Goal: Task Accomplishment & Management: Manage account settings

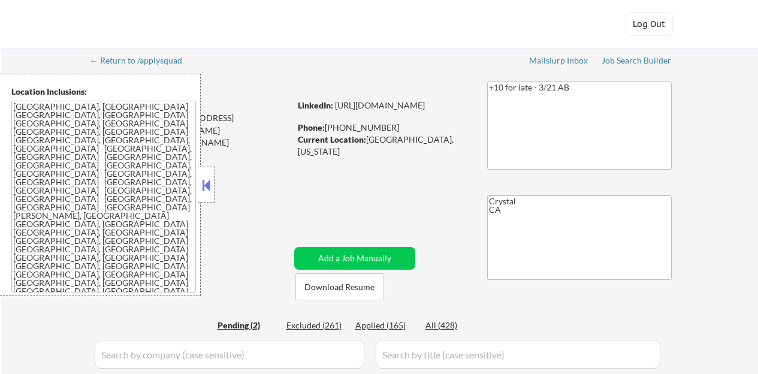
select select ""pending""
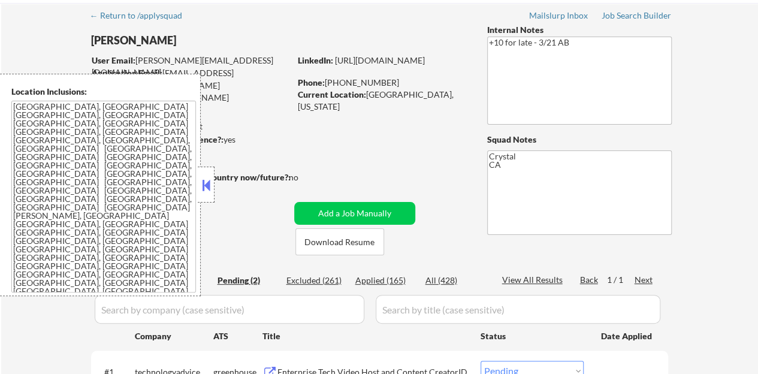
scroll to position [60, 0]
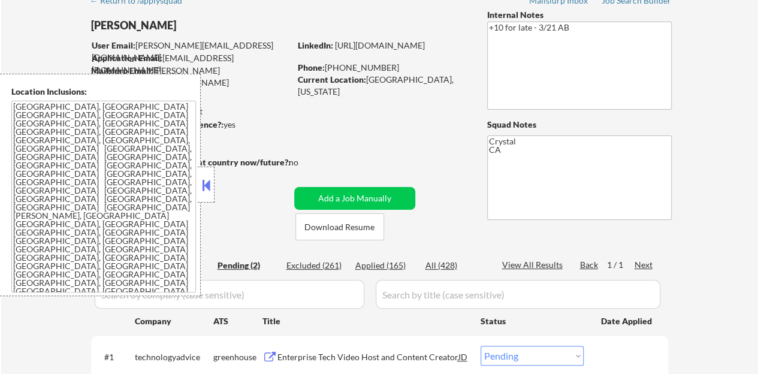
click at [204, 176] on button at bounding box center [206, 185] width 13 height 18
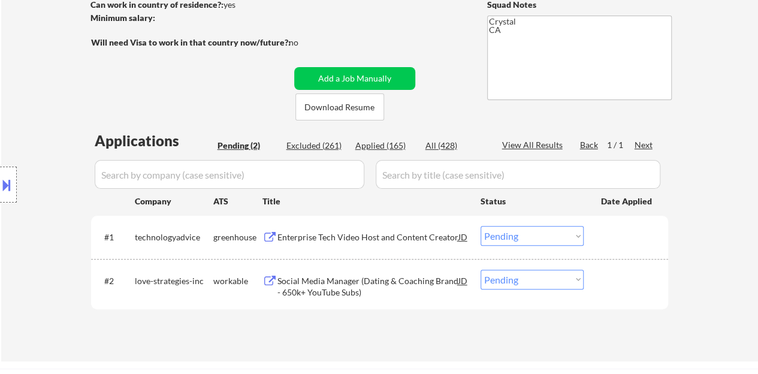
scroll to position [240, 0]
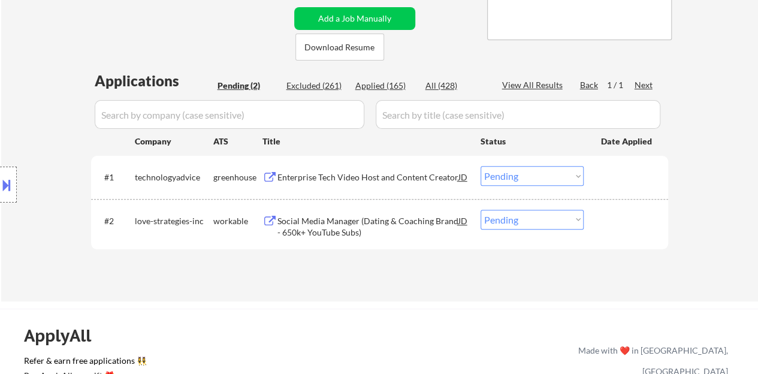
click at [339, 176] on div "Enterprise Tech Video Host and Content Creator" at bounding box center [368, 177] width 181 height 12
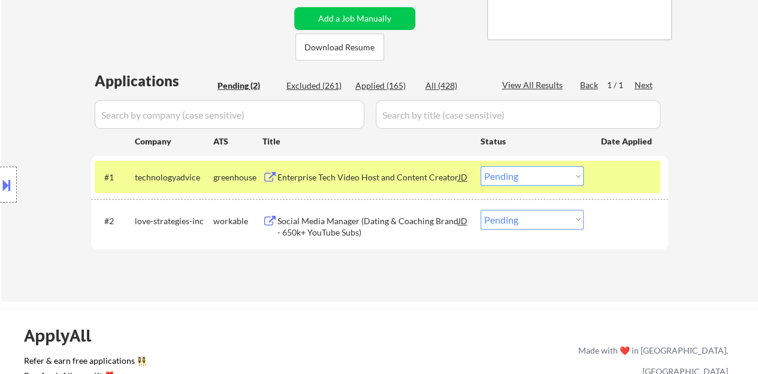
select select ""PLACEHOLDER_1427118222253""
select select ""pending""
click at [532, 186] on div "#1 technologyadvice greenhouse Enterprise Tech Video Host and Content Creator J…" at bounding box center [378, 177] width 566 height 32
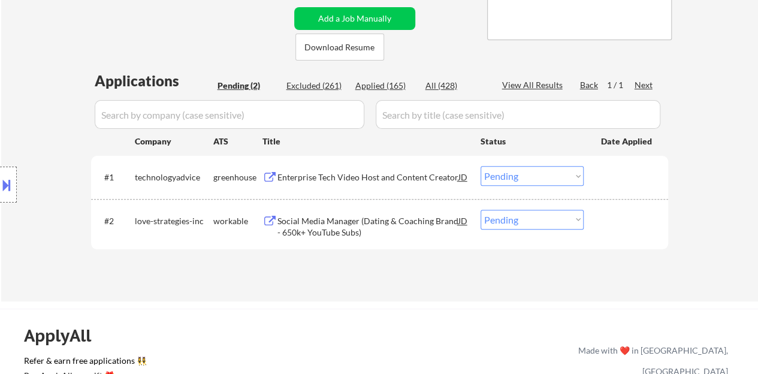
click at [532, 180] on select "Choose an option... Pending Applied Excluded (Questions) Excluded (Expired) Exc…" at bounding box center [532, 176] width 103 height 20
click at [481, 166] on select "Choose an option... Pending Applied Excluded (Questions) Excluded (Expired) Exc…" at bounding box center [532, 176] width 103 height 20
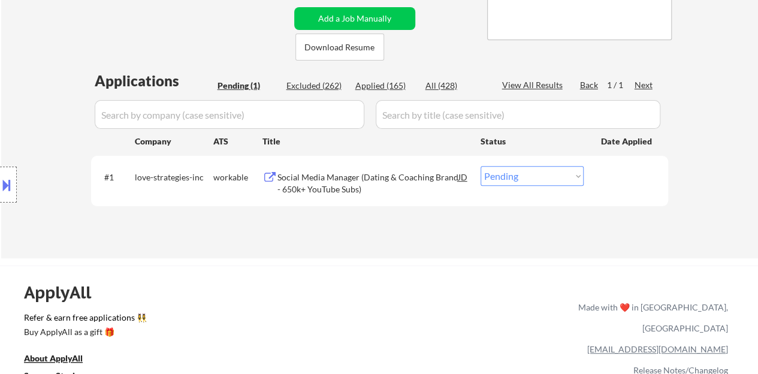
click at [382, 172] on div "Social Media Manager (Dating & Coaching Brand - 650k+ YouTube Subs)" at bounding box center [368, 182] width 181 height 23
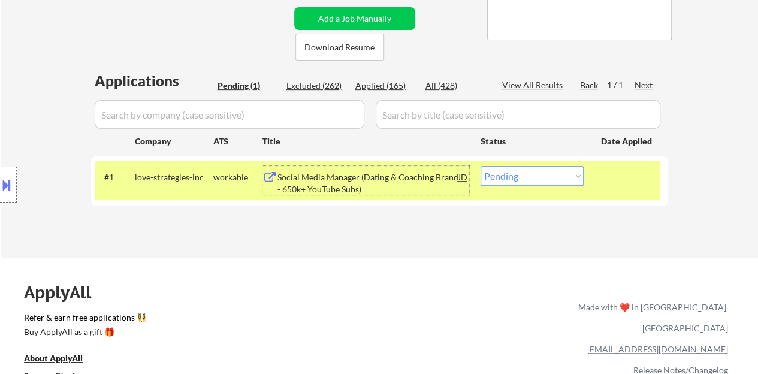
click at [538, 176] on select "Choose an option... Pending Applied Excluded (Questions) Excluded (Expired) Exc…" at bounding box center [532, 176] width 103 height 20
select select ""excluded__bad_match_""
click at [481, 166] on select "Choose an option... Pending Applied Excluded (Questions) Excluded (Expired) Exc…" at bounding box center [532, 176] width 103 height 20
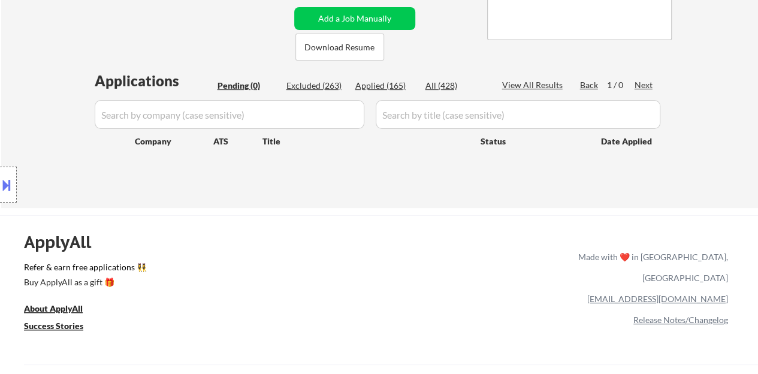
scroll to position [120, 0]
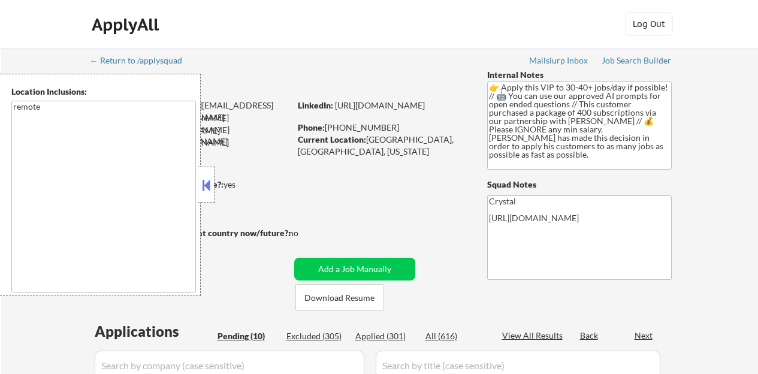
select select ""pending""
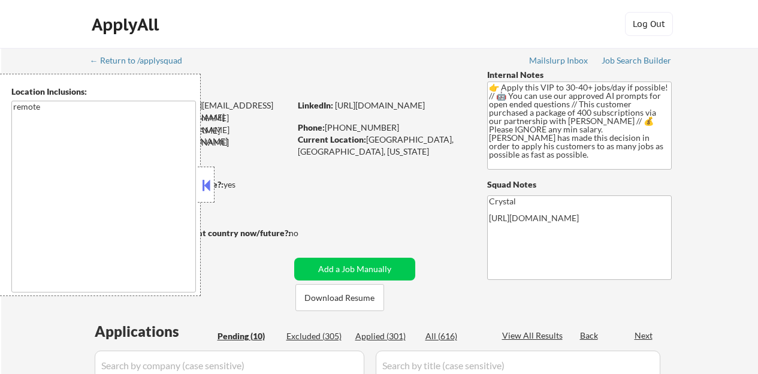
select select ""pending""
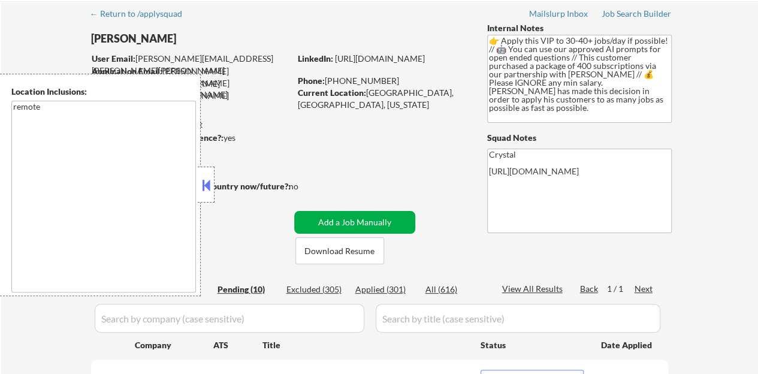
scroll to position [60, 0]
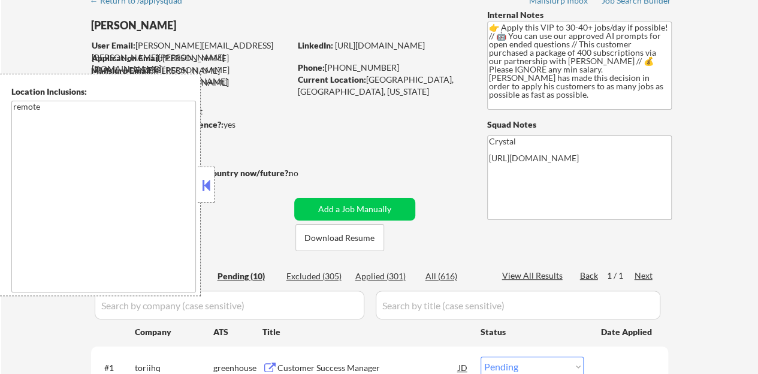
click at [215, 185] on div at bounding box center [192, 186] width 203 height 13
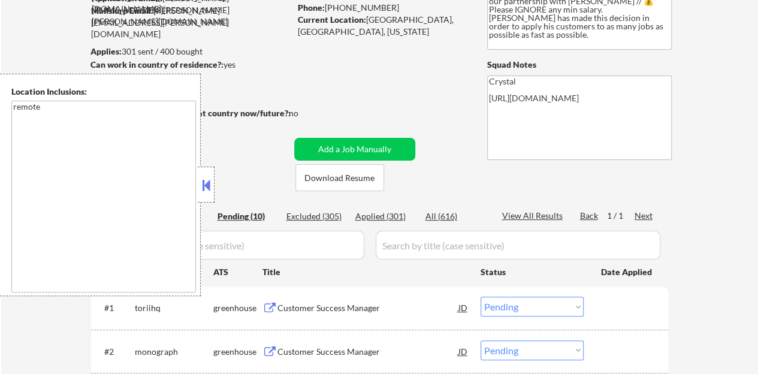
drag, startPoint x: 207, startPoint y: 177, endPoint x: 212, endPoint y: 185, distance: 9.5
click at [207, 177] on button at bounding box center [206, 185] width 13 height 18
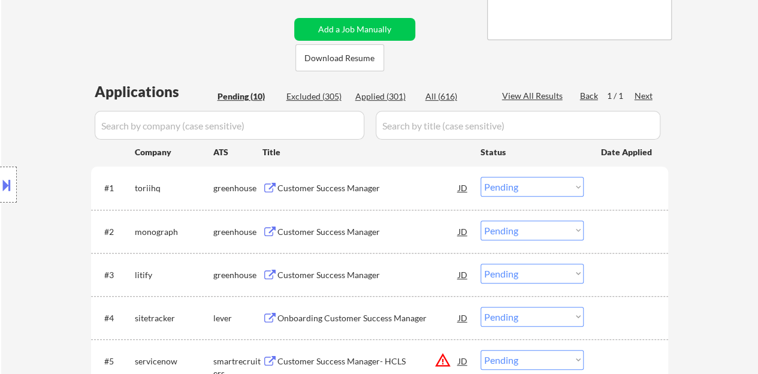
scroll to position [300, 0]
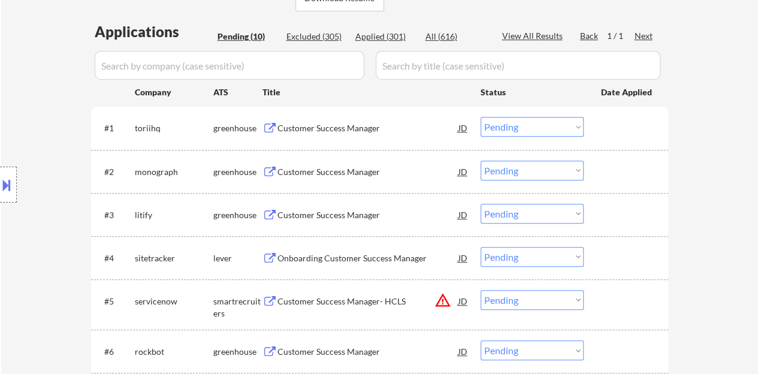
click at [323, 128] on div "Customer Success Manager" at bounding box center [368, 128] width 181 height 12
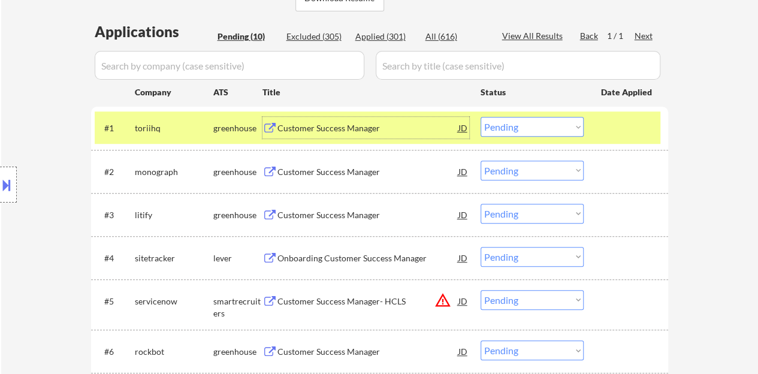
click at [528, 106] on div "Applications Pending (10) Excluded (305) Applied (301) All (616) View All Resul…" at bounding box center [379, 299] width 577 height 555
click at [536, 127] on select "Choose an option... Pending Applied Excluded (Questions) Excluded (Expired) Exc…" at bounding box center [532, 127] width 103 height 20
click at [481, 117] on select "Choose an option... Pending Applied Excluded (Questions) Excluded (Expired) Exc…" at bounding box center [532, 127] width 103 height 20
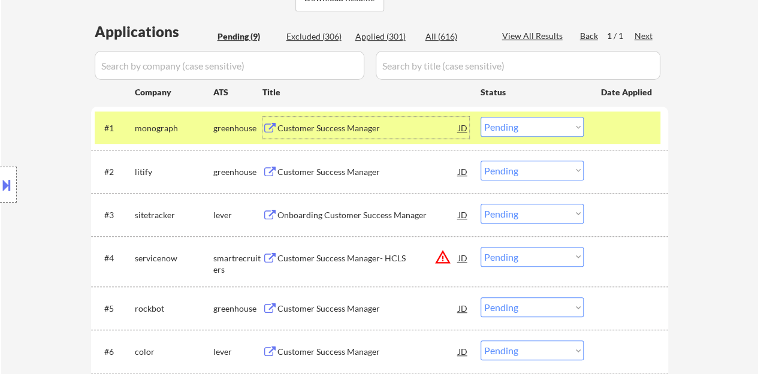
click at [330, 127] on div "Customer Success Manager" at bounding box center [368, 128] width 181 height 12
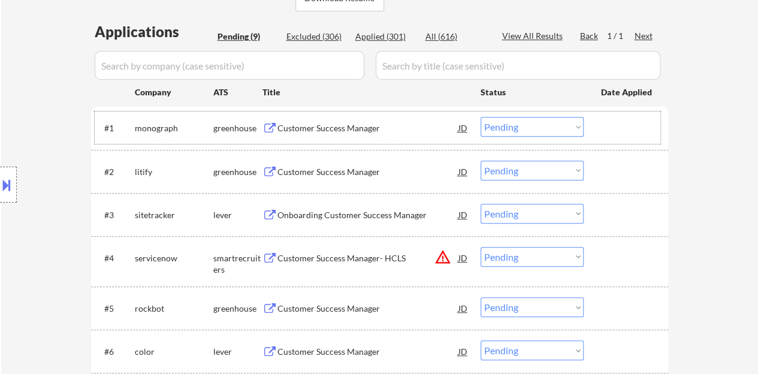
click at [607, 133] on div at bounding box center [627, 128] width 53 height 22
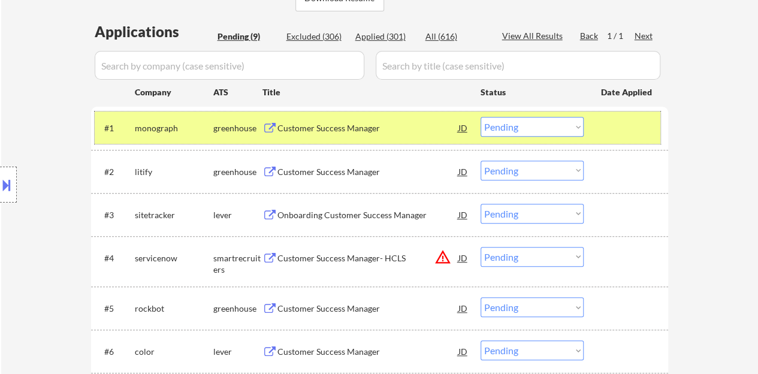
click at [520, 129] on select "Choose an option... Pending Applied Excluded (Questions) Excluded (Expired) Exc…" at bounding box center [532, 127] width 103 height 20
click at [481, 117] on select "Choose an option... Pending Applied Excluded (Questions) Excluded (Expired) Exc…" at bounding box center [532, 127] width 103 height 20
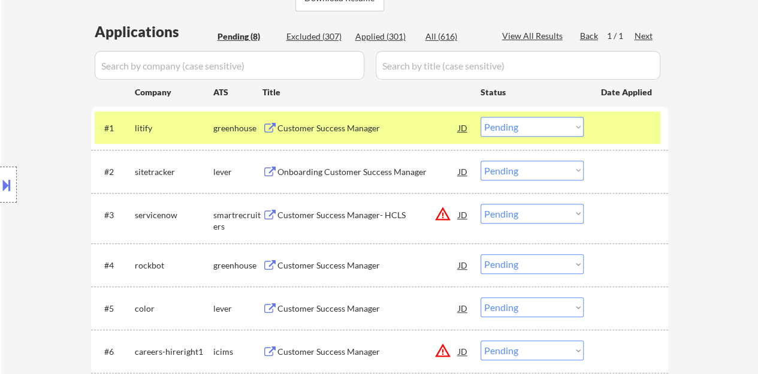
click at [363, 122] on div "Customer Success Manager" at bounding box center [368, 128] width 181 height 22
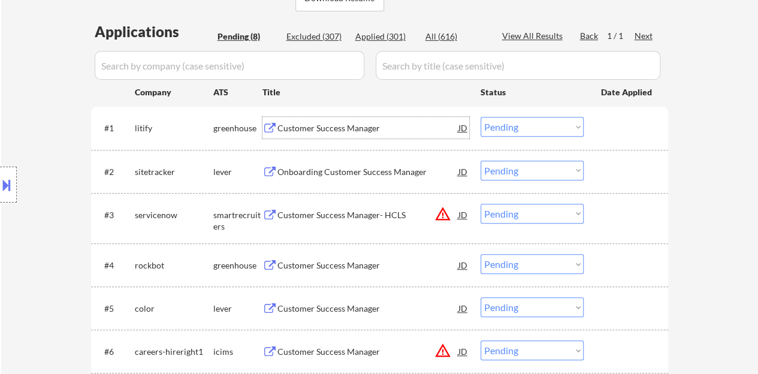
click at [600, 130] on div "#1 litify greenhouse Customer Success Manager JD Choose an option... Pending Ap…" at bounding box center [378, 128] width 566 height 32
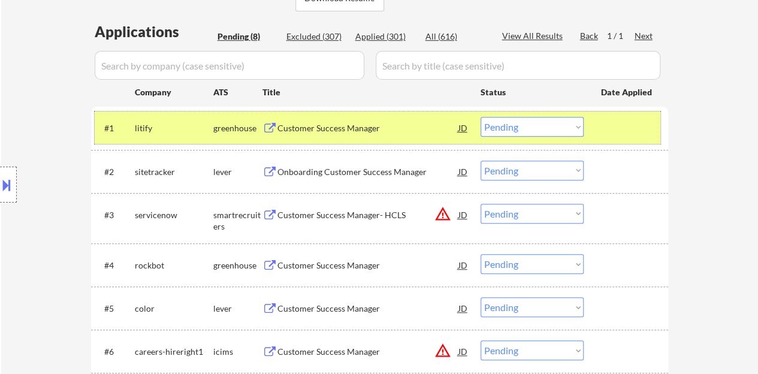
click at [511, 133] on select "Choose an option... Pending Applied Excluded (Questions) Excluded (Expired) Exc…" at bounding box center [532, 127] width 103 height 20
click at [481, 117] on select "Choose an option... Pending Applied Excluded (Questions) Excluded (Expired) Exc…" at bounding box center [532, 127] width 103 height 20
select select ""pending""
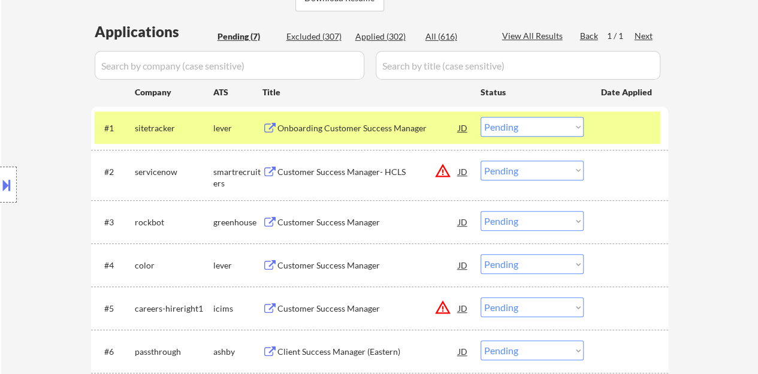
click at [624, 124] on div at bounding box center [627, 128] width 53 height 22
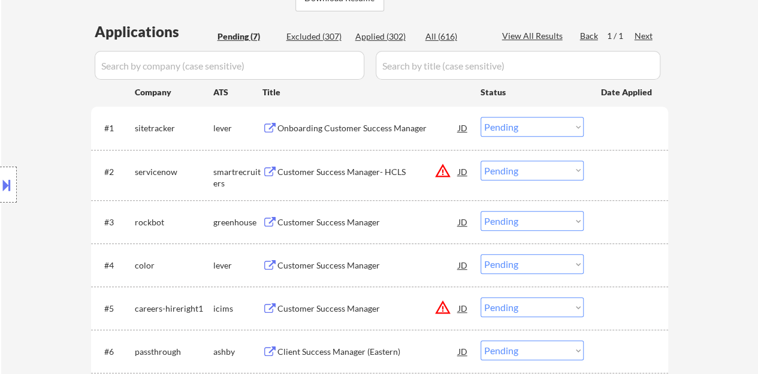
click at [369, 221] on div "Customer Success Manager" at bounding box center [368, 222] width 181 height 12
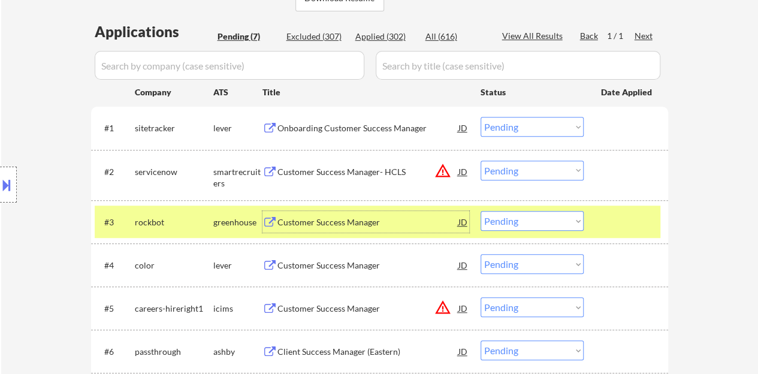
click at [501, 220] on select "Choose an option... Pending Applied Excluded (Questions) Excluded (Expired) Exc…" at bounding box center [532, 221] width 103 height 20
click at [481, 211] on select "Choose an option... Pending Applied Excluded (Questions) Excluded (Expired) Exc…" at bounding box center [532, 221] width 103 height 20
select select ""pending""
click at [354, 221] on div "Customer Success Manager" at bounding box center [368, 222] width 181 height 12
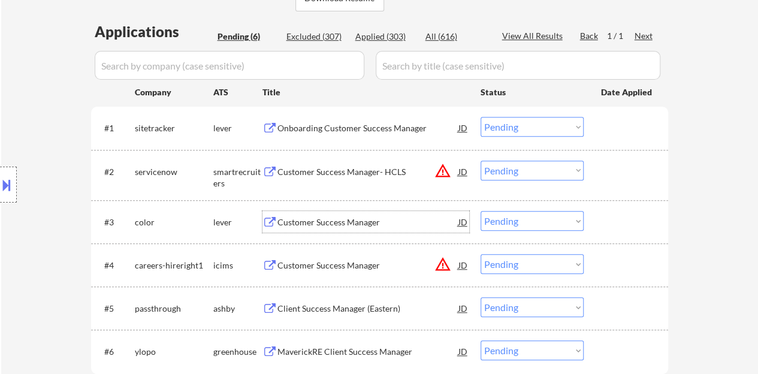
click at [600, 231] on div "#3 color lever Customer Success Manager JD warning_amber Choose an option... Pe…" at bounding box center [378, 222] width 566 height 32
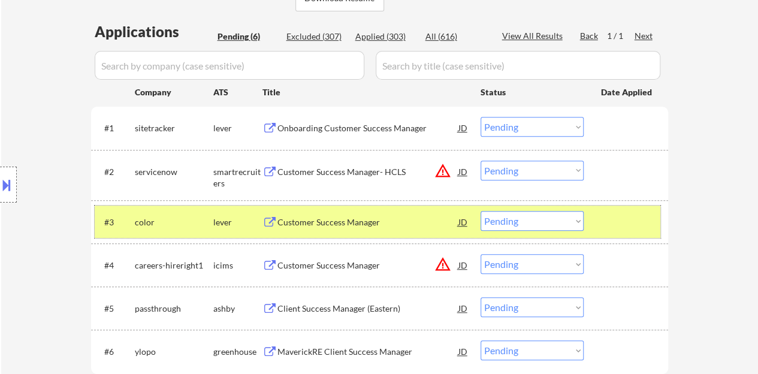
click at [612, 209] on div "#3 color lever Customer Success Manager JD warning_amber Choose an option... Pe…" at bounding box center [378, 222] width 566 height 32
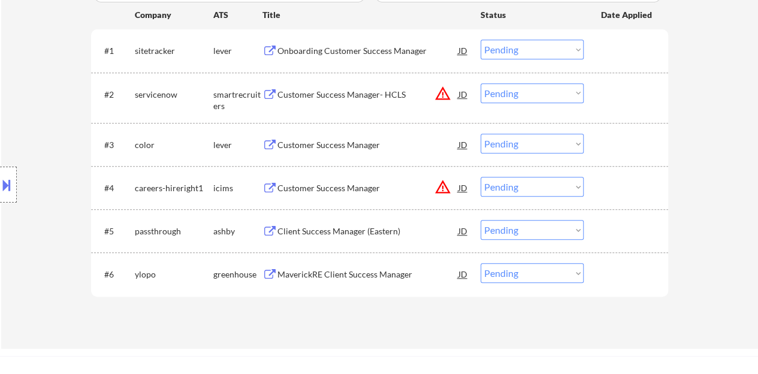
scroll to position [360, 0]
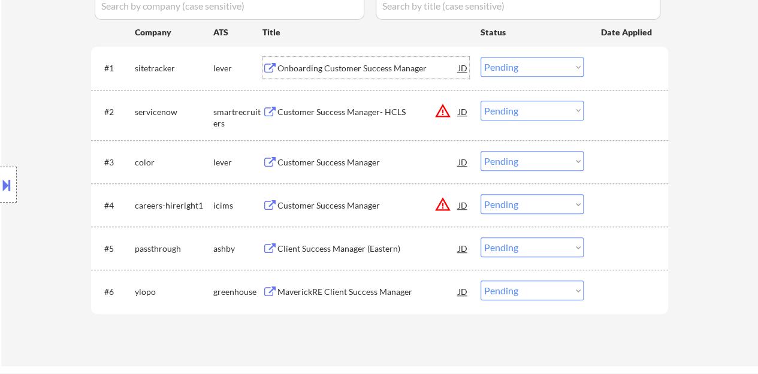
click at [332, 69] on div "Onboarding Customer Success Manager" at bounding box center [368, 68] width 181 height 12
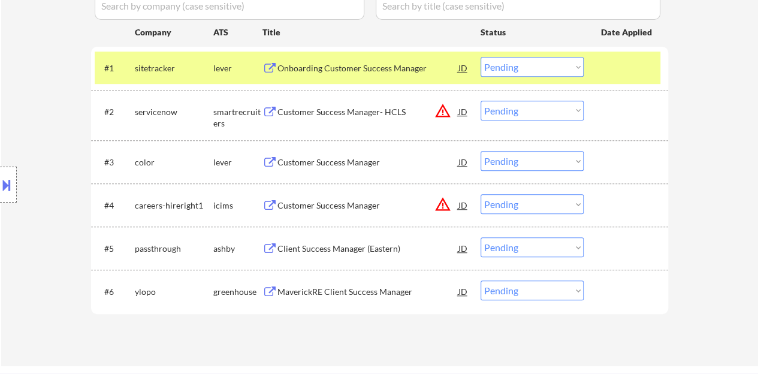
click at [11, 183] on button at bounding box center [6, 185] width 13 height 20
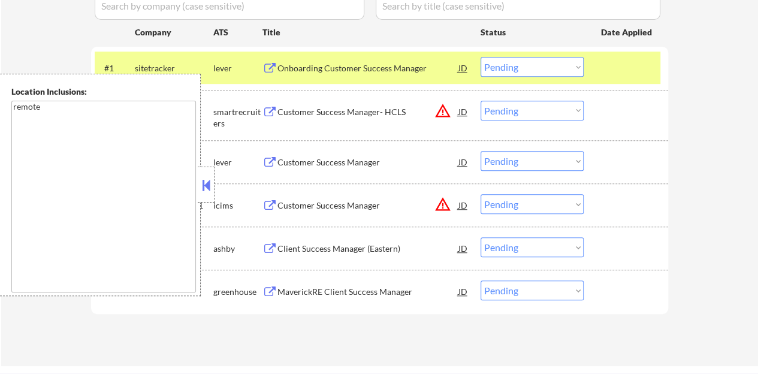
click at [207, 185] on button at bounding box center [206, 185] width 13 height 18
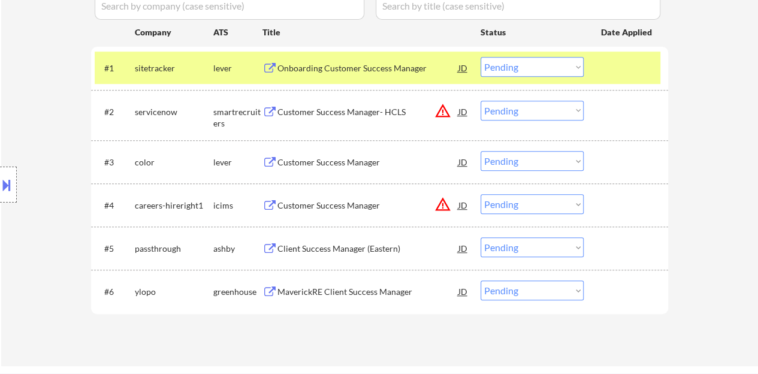
click at [517, 62] on select "Choose an option... Pending Applied Excluded (Questions) Excluded (Expired) Exc…" at bounding box center [532, 67] width 103 height 20
click at [481, 57] on select "Choose an option... Pending Applied Excluded (Questions) Excluded (Expired) Exc…" at bounding box center [532, 67] width 103 height 20
select select ""pending""
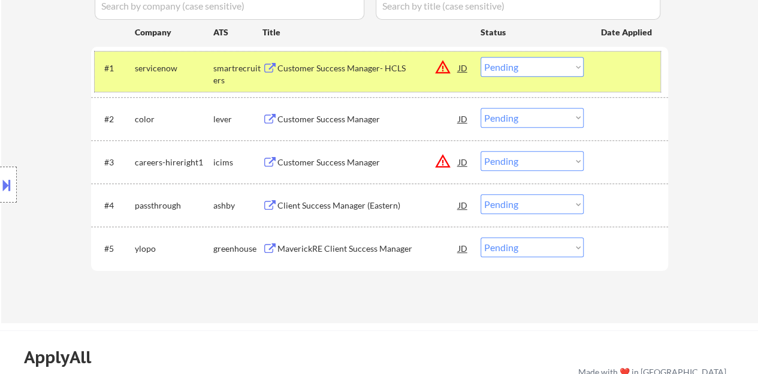
click at [634, 58] on div at bounding box center [627, 68] width 53 height 22
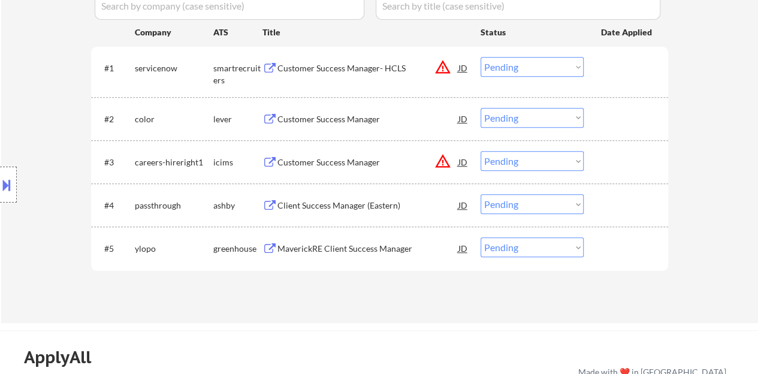
click at [358, 204] on div "Client Success Manager (Eastern)" at bounding box center [368, 206] width 181 height 12
